Goal: Check status: Check status

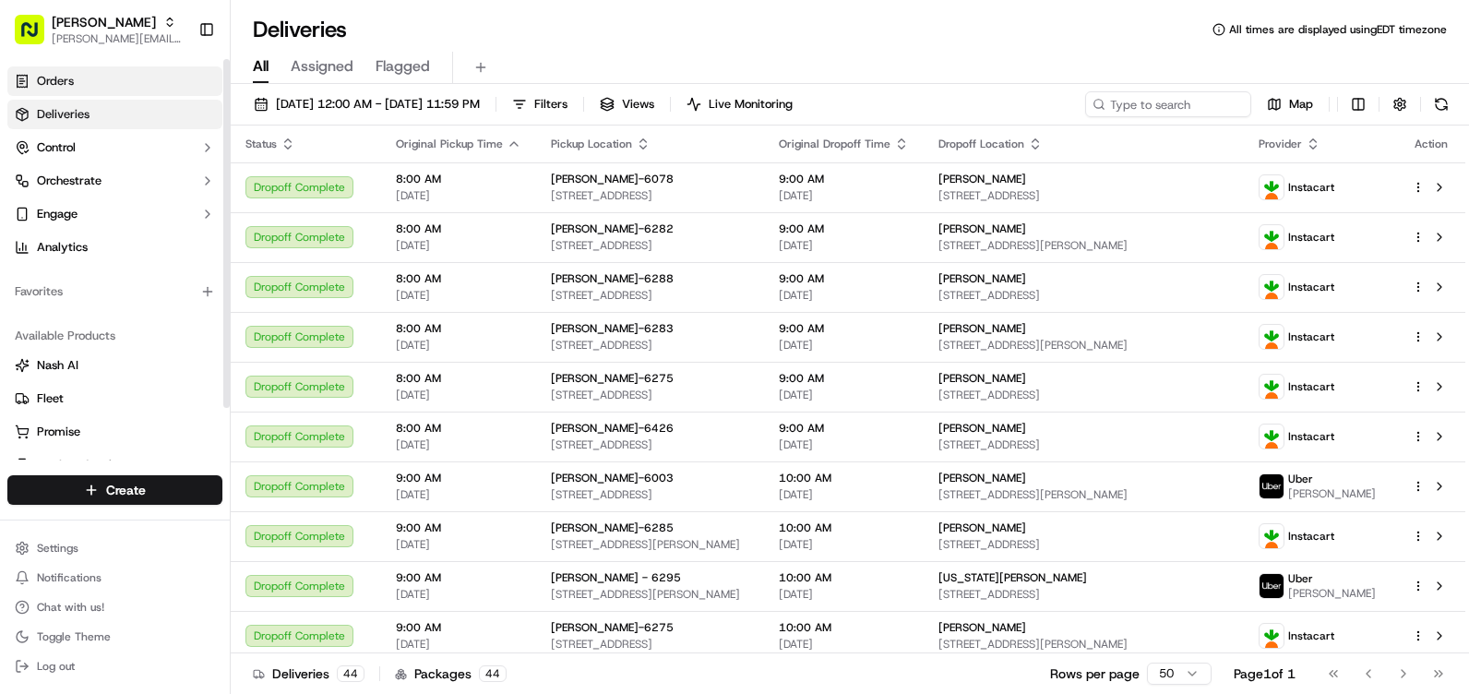
click at [113, 82] on link "Orders" at bounding box center [114, 81] width 215 height 30
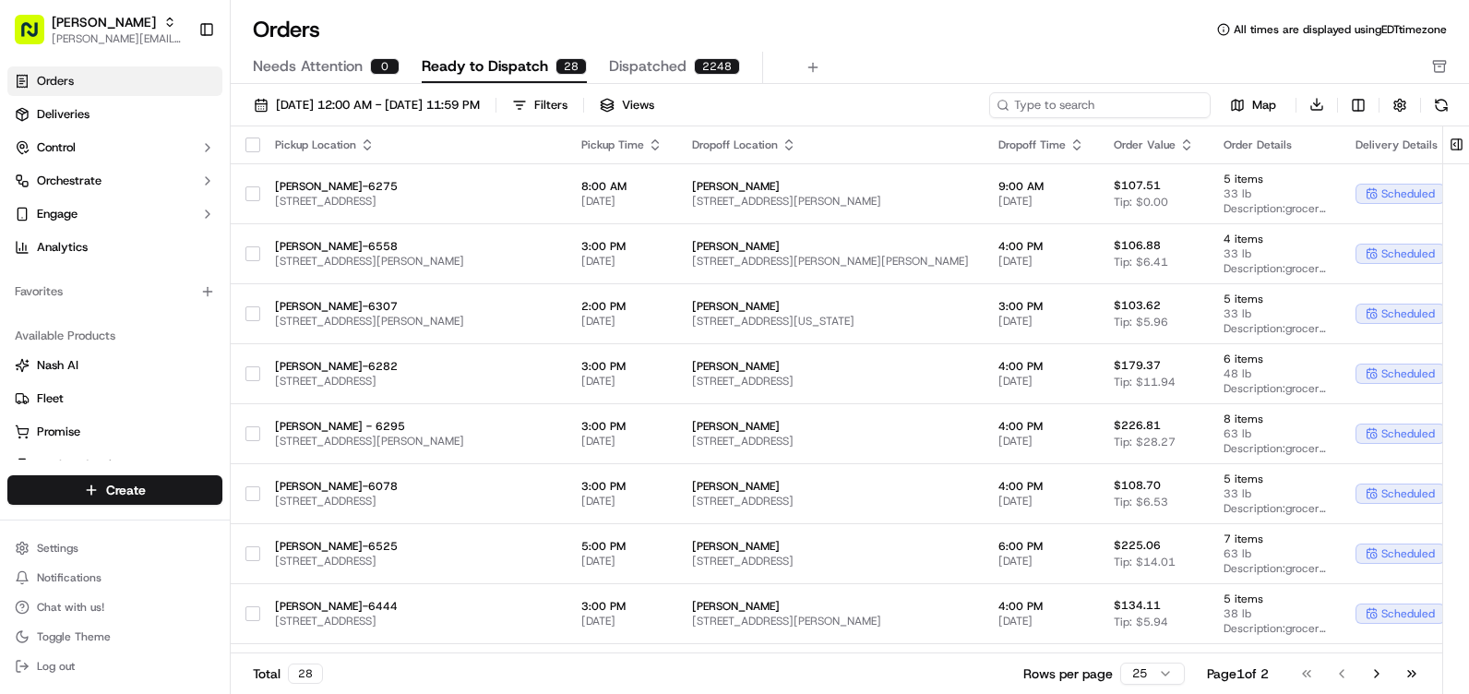
click at [1093, 112] on input at bounding box center [1099, 105] width 221 height 26
click at [1092, 112] on input at bounding box center [1099, 105] width 221 height 26
type input "6307"
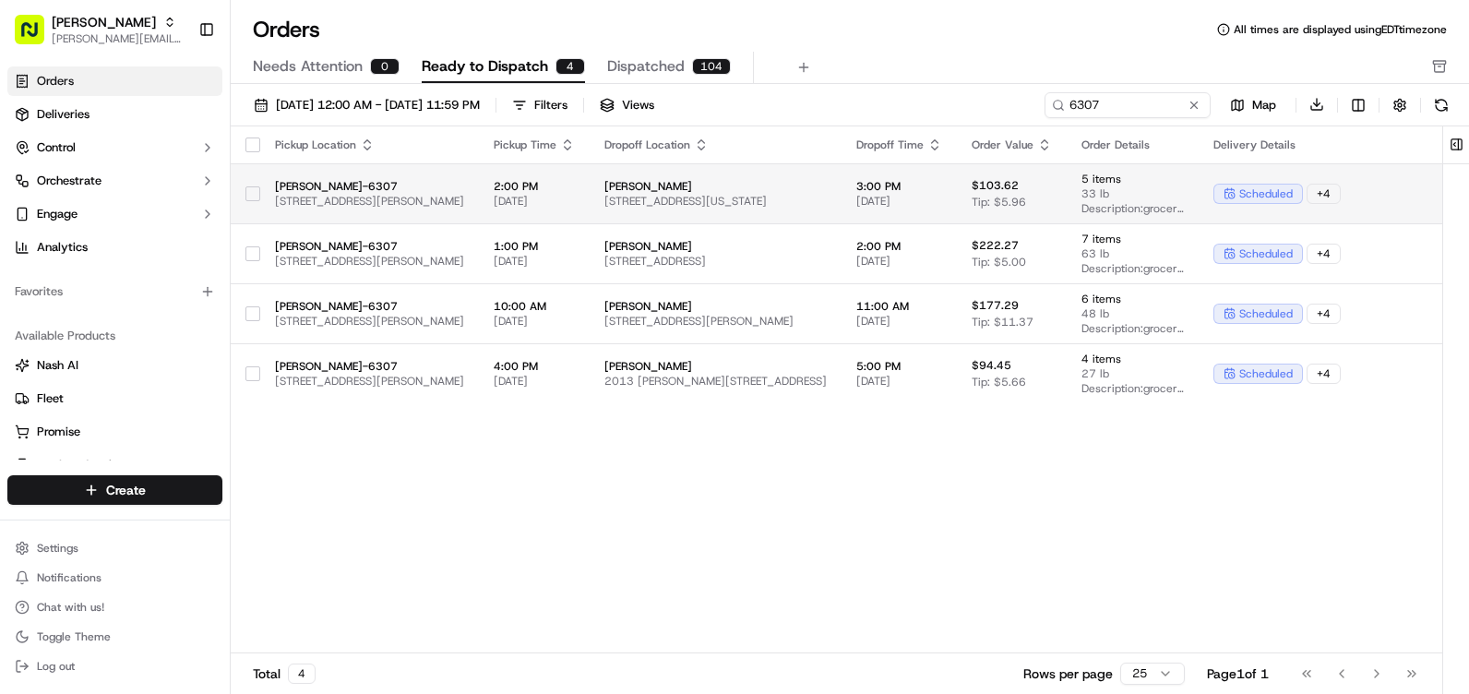
click at [1293, 196] on span "scheduled" at bounding box center [1266, 193] width 54 height 15
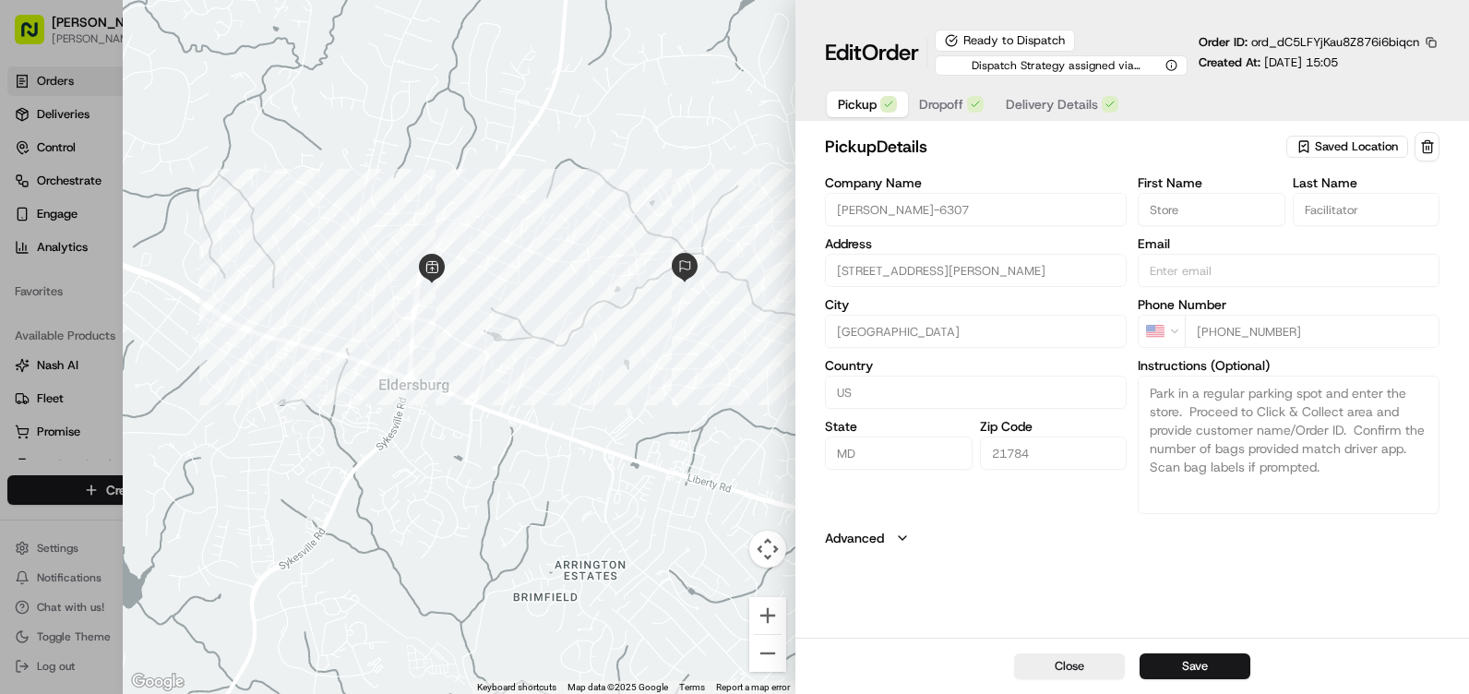
click at [1086, 672] on button "Close" at bounding box center [1069, 666] width 111 height 26
type input "+1"
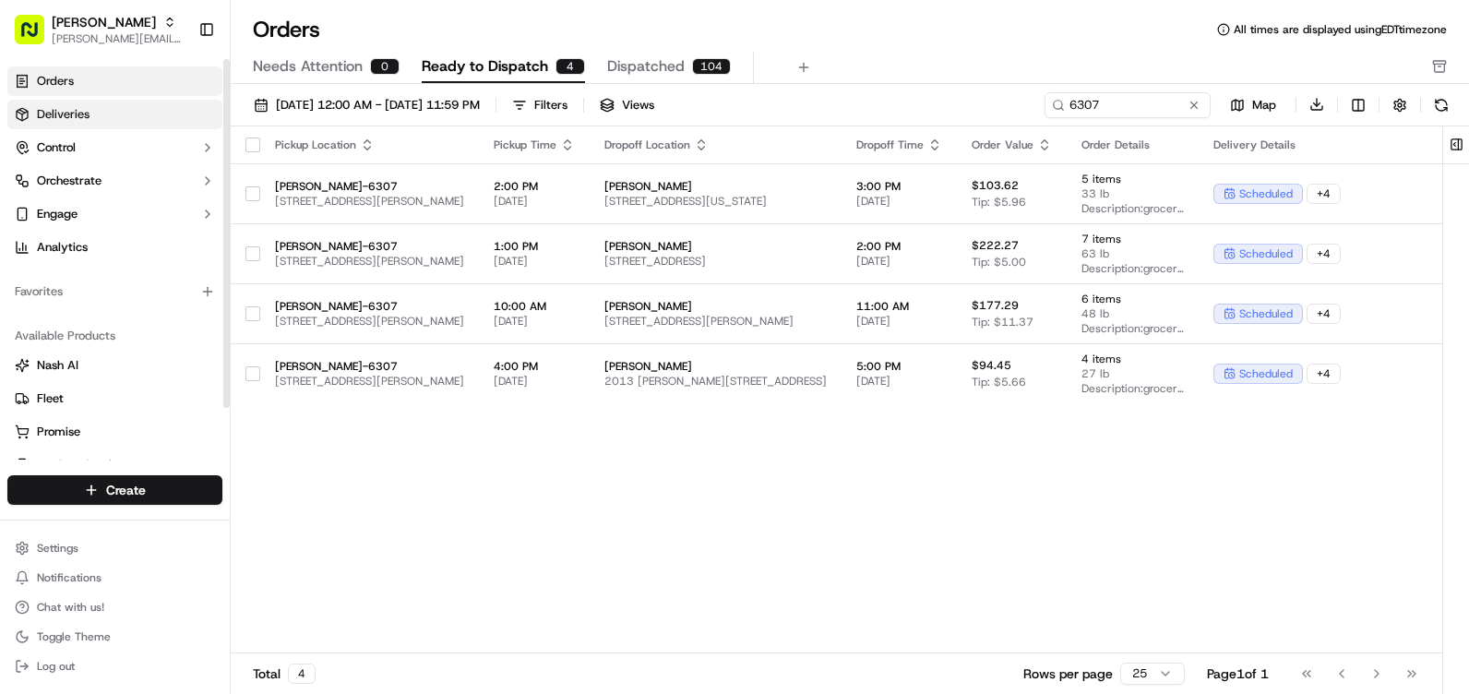
click at [43, 114] on span "Deliveries" at bounding box center [63, 114] width 53 height 17
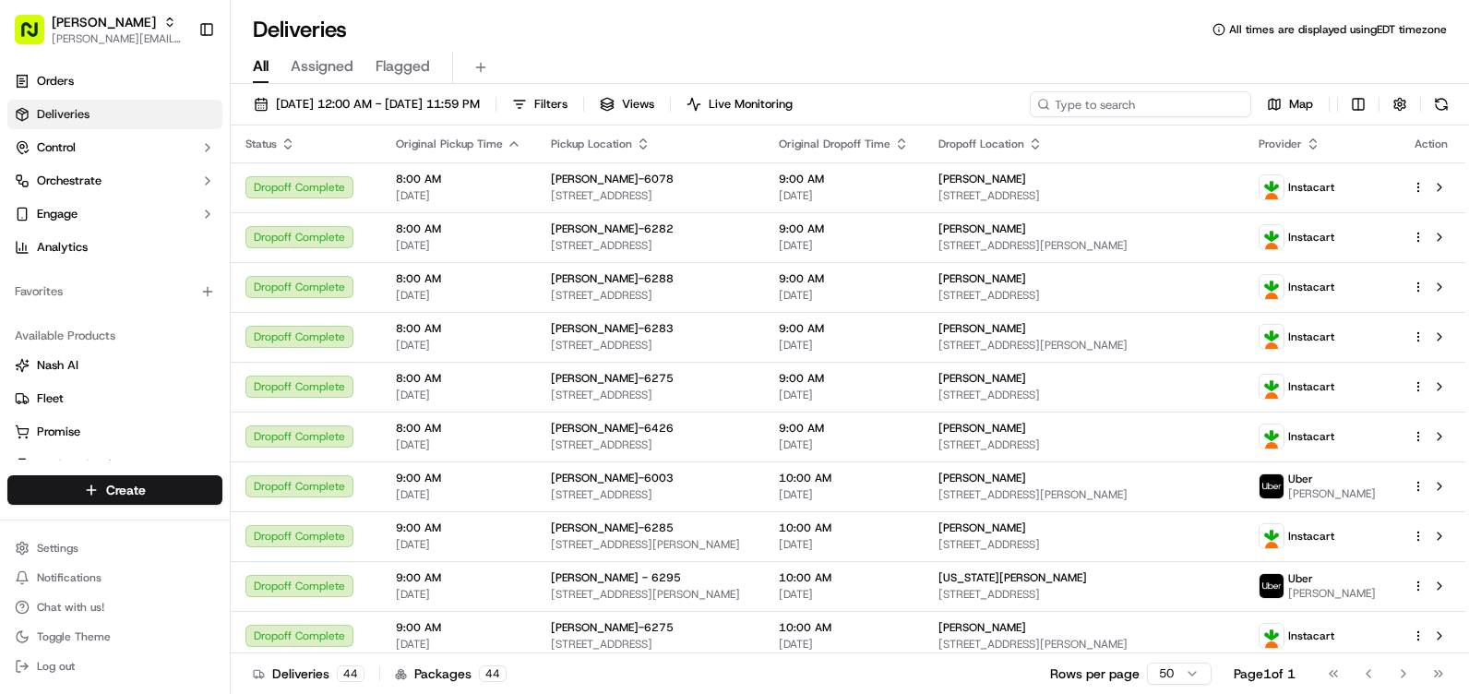
click at [1124, 99] on input at bounding box center [1140, 104] width 221 height 26
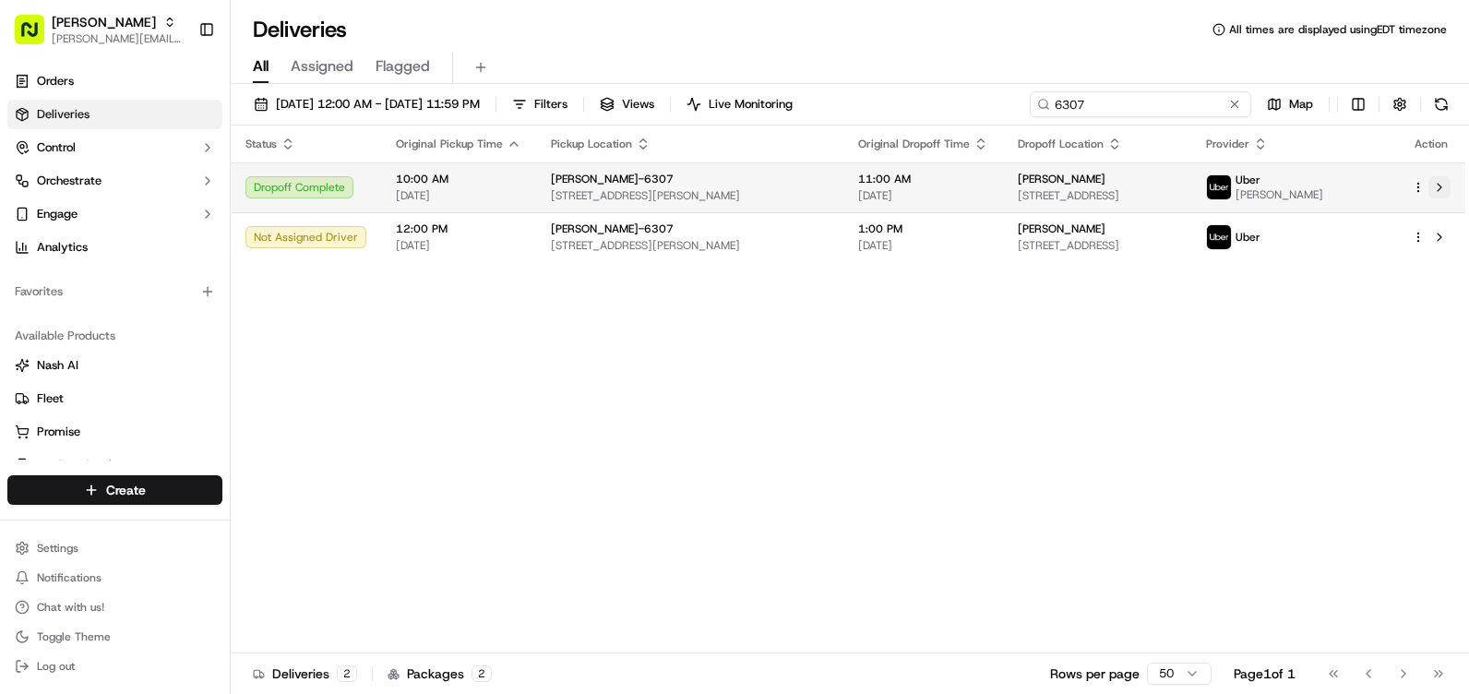
type input "6307"
click at [1438, 191] on button at bounding box center [1439, 187] width 22 height 22
click at [1415, 189] on html "Martin's [EMAIL_ADDRESS][PERSON_NAME][DOMAIN_NAME] Toggle Sidebar Orders Delive…" at bounding box center [734, 347] width 1469 height 694
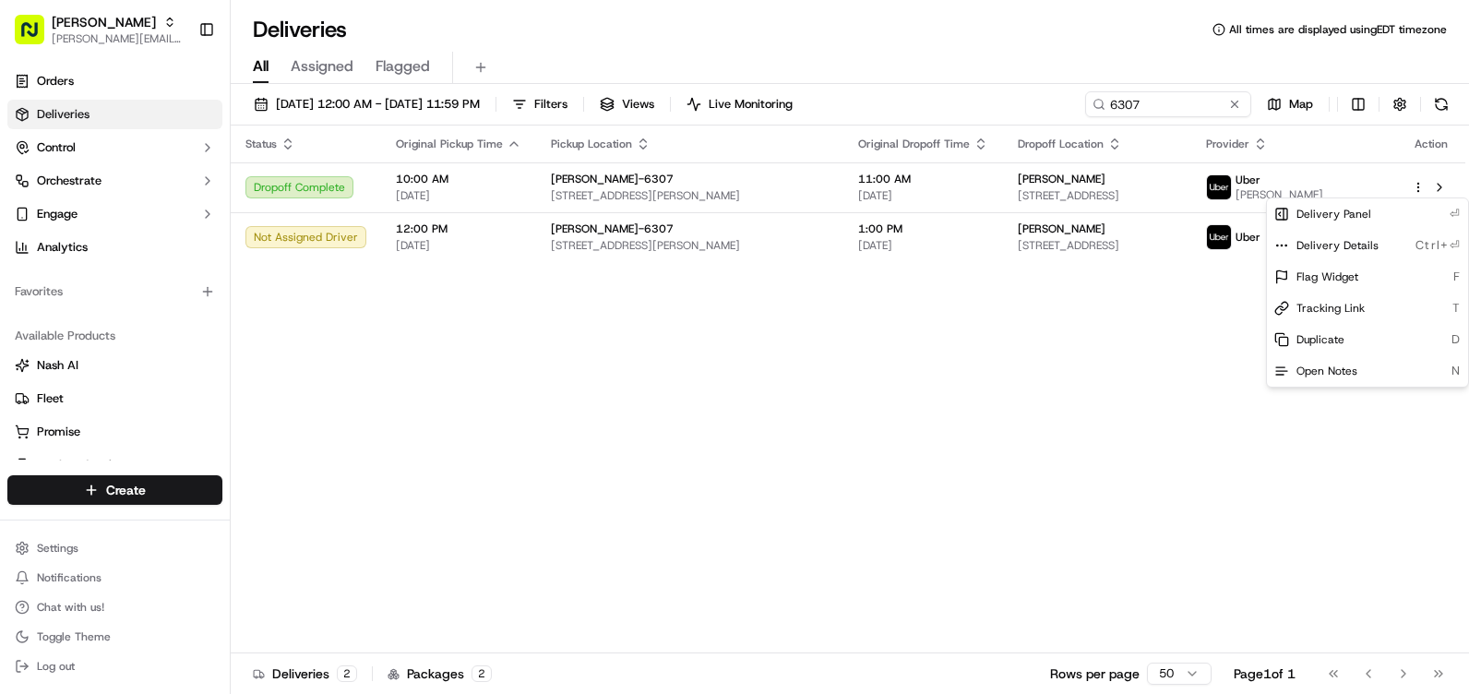
click at [1199, 345] on html "Martin's [EMAIL_ADDRESS][PERSON_NAME][DOMAIN_NAME] Toggle Sidebar Orders Delive…" at bounding box center [734, 347] width 1469 height 694
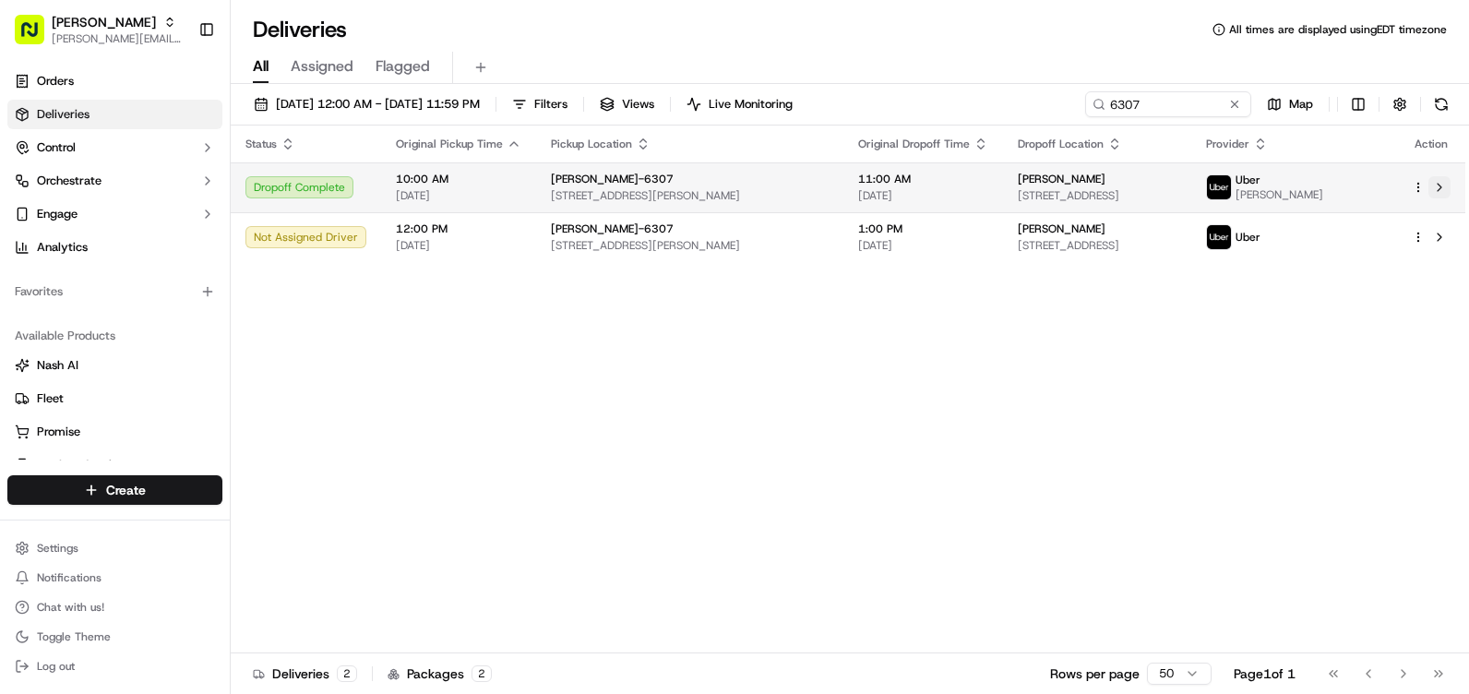
click at [1436, 182] on button at bounding box center [1439, 187] width 22 height 22
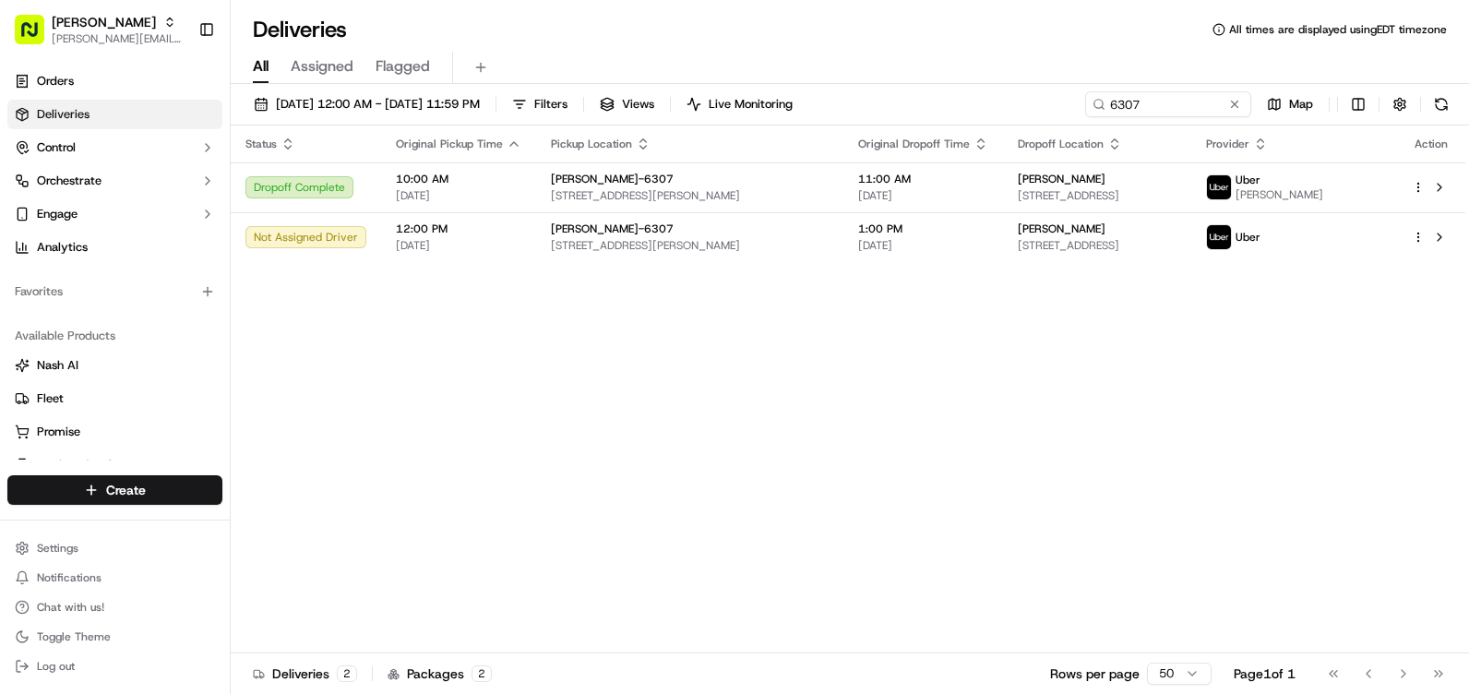
click at [1268, 145] on icon "button" at bounding box center [1260, 144] width 15 height 15
click at [1249, 142] on span "Provider" at bounding box center [1227, 144] width 43 height 15
